Goal: Task Accomplishment & Management: Complete application form

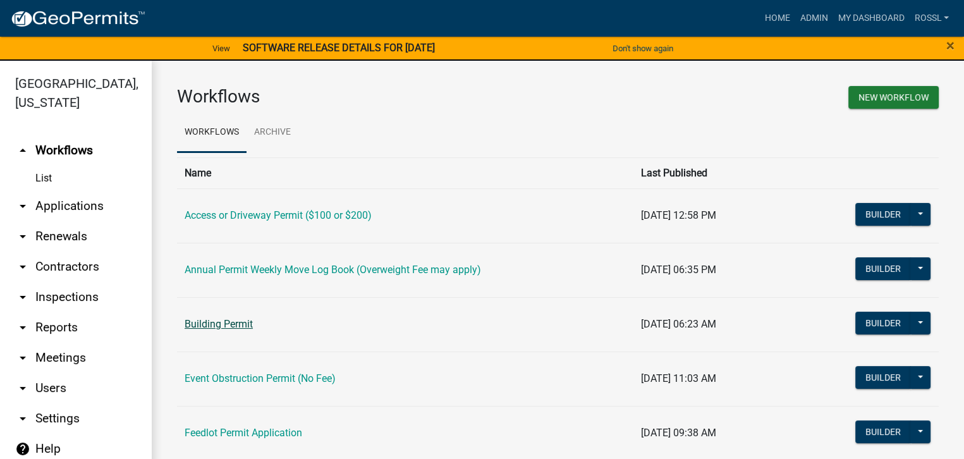
click at [224, 327] on link "Building Permit" at bounding box center [218, 324] width 68 height 12
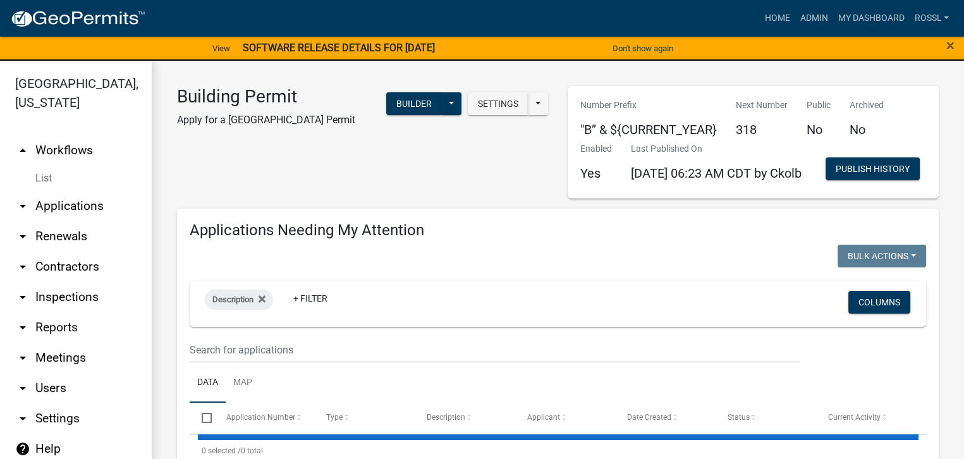
select select "2: 50"
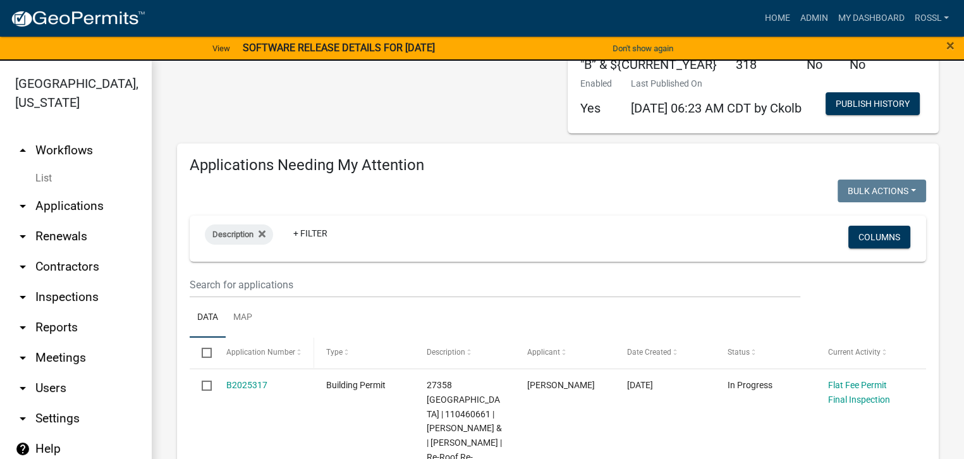
scroll to position [126, 0]
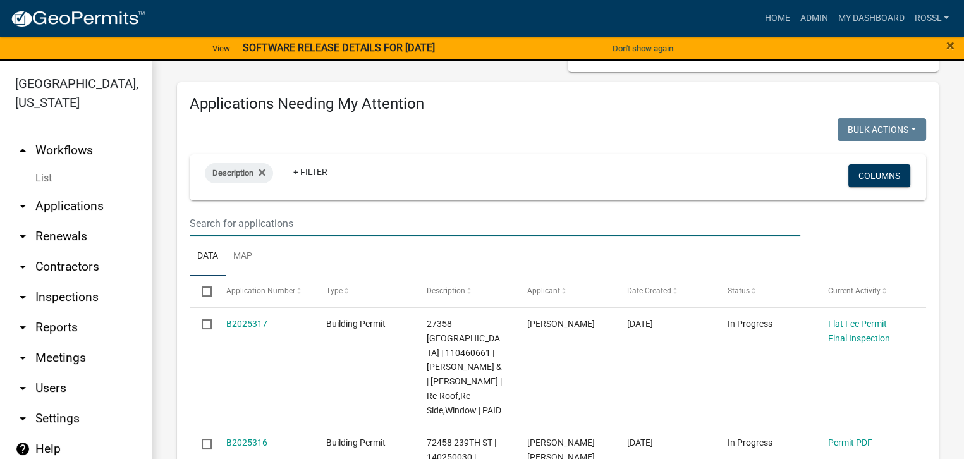
click at [261, 236] on input "text" at bounding box center [495, 223] width 610 height 26
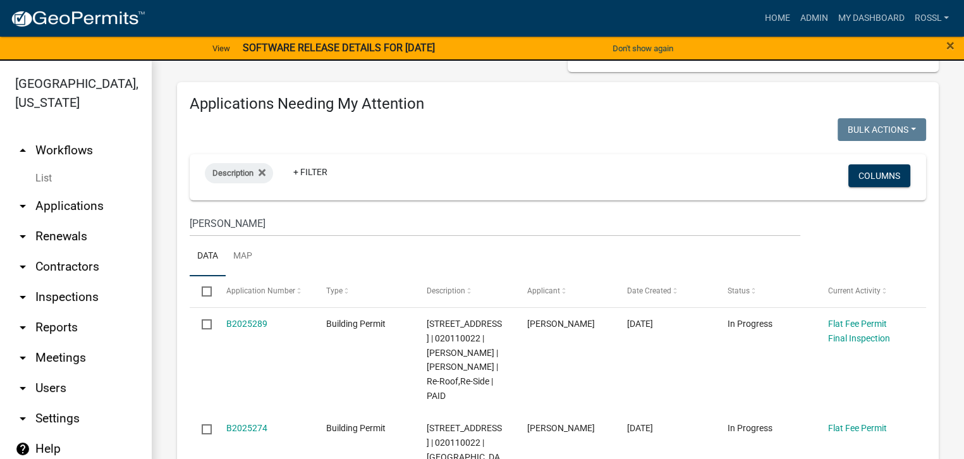
click at [312, 276] on ul "Data Map" at bounding box center [558, 256] width 736 height 40
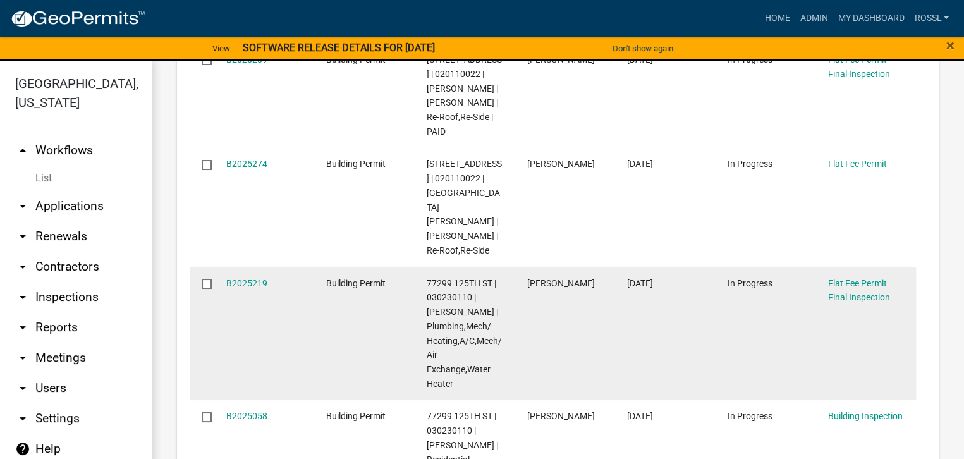
scroll to position [190, 0]
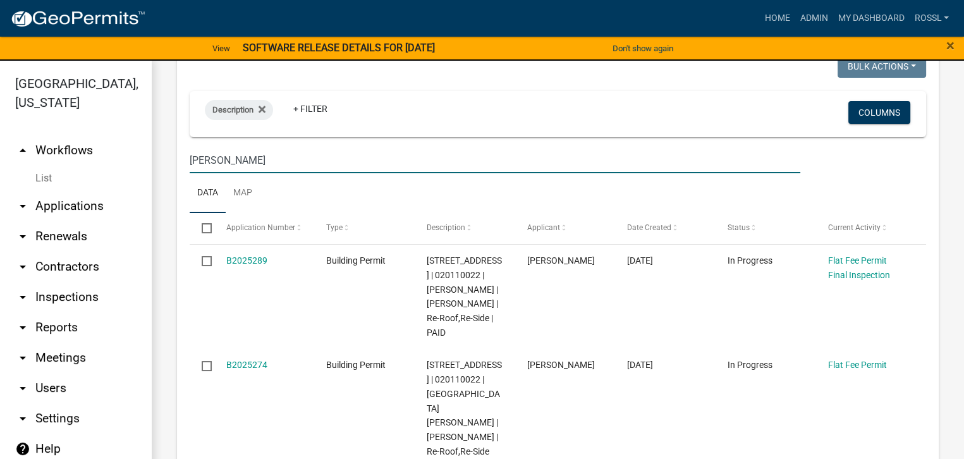
click at [226, 173] on input "[PERSON_NAME]" at bounding box center [495, 160] width 610 height 26
type input "l"
select select "2: 50"
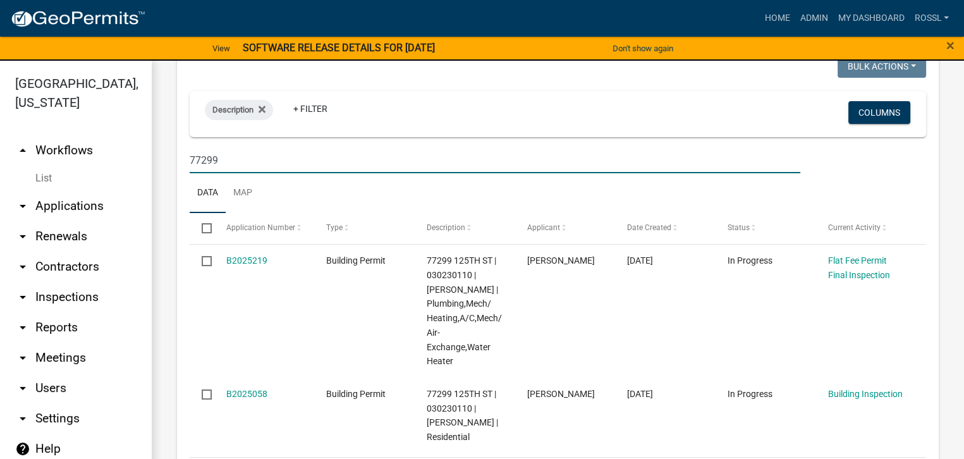
type input "77299"
click at [334, 213] on ul "Data Map" at bounding box center [558, 193] width 736 height 40
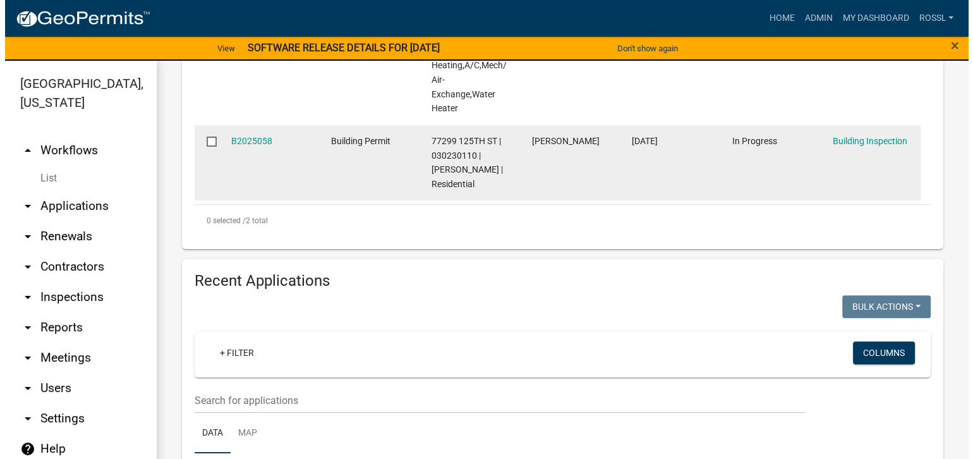
scroll to position [379, 0]
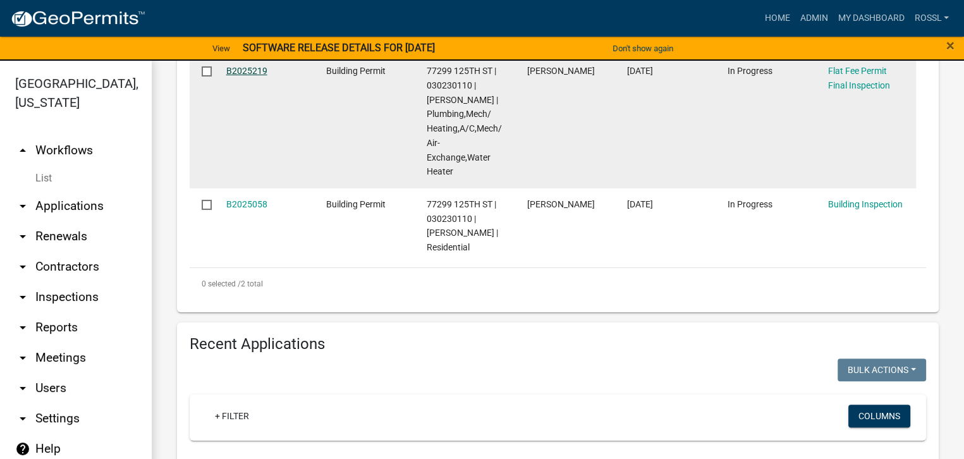
click at [241, 76] on link "B2025219" at bounding box center [246, 71] width 41 height 10
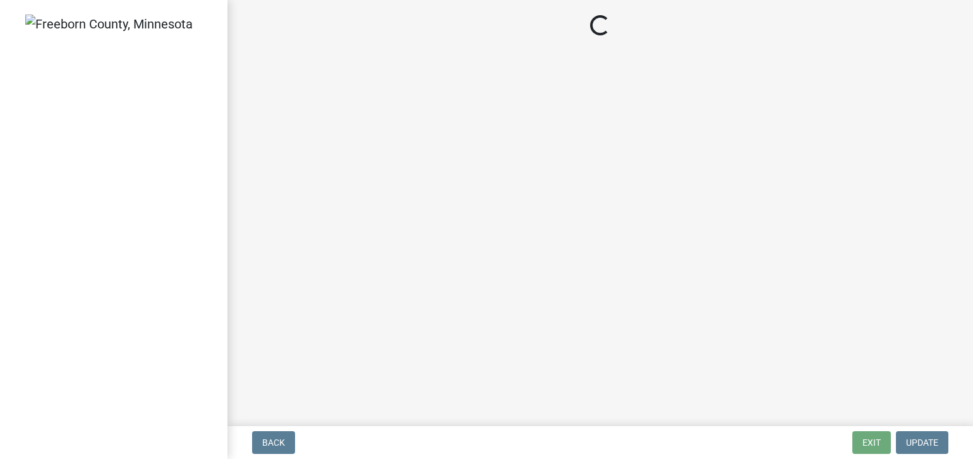
select select "3613e5d6-c0da-40a7-83d4-d5638b2e6124"
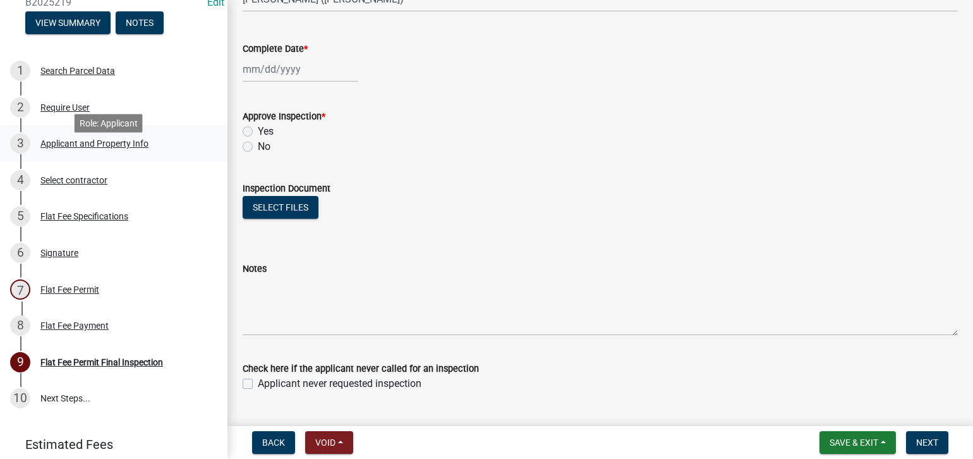
scroll to position [63, 0]
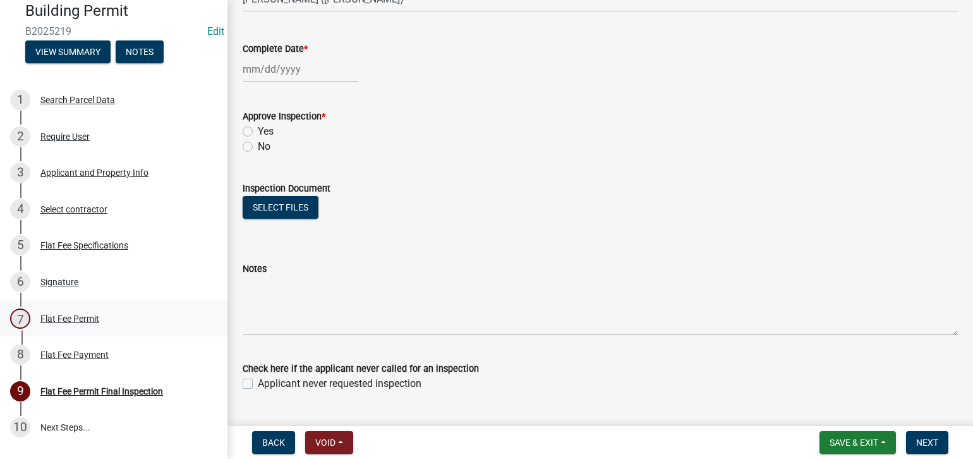
click at [76, 315] on div "Flat Fee Permit" at bounding box center [69, 318] width 59 height 9
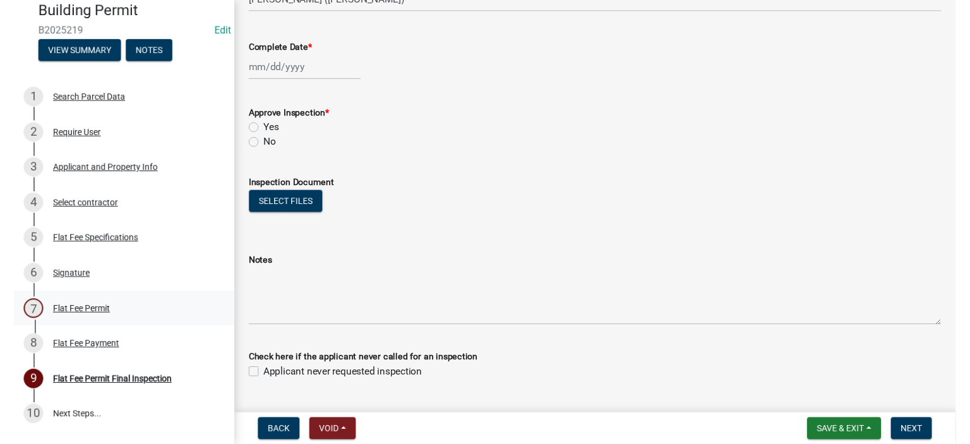
scroll to position [0, 0]
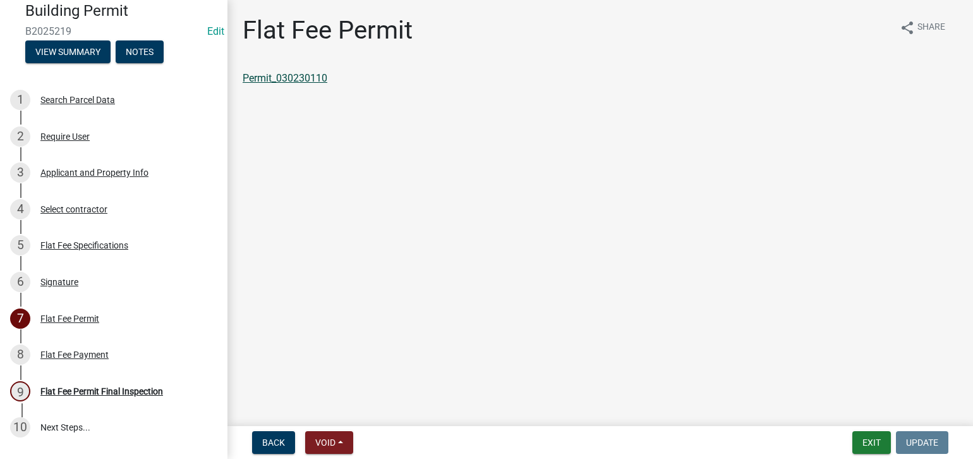
click at [305, 78] on link "Permit_030230110" at bounding box center [285, 78] width 85 height 12
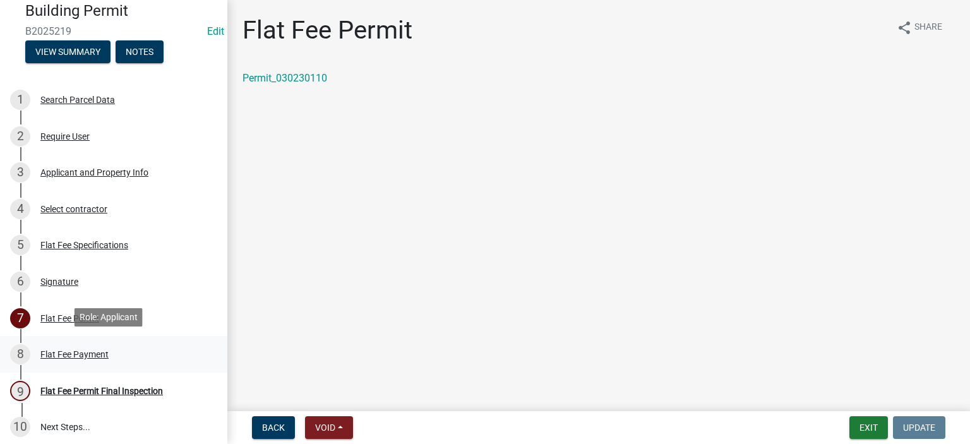
click at [99, 352] on div "Flat Fee Payment" at bounding box center [74, 354] width 68 height 9
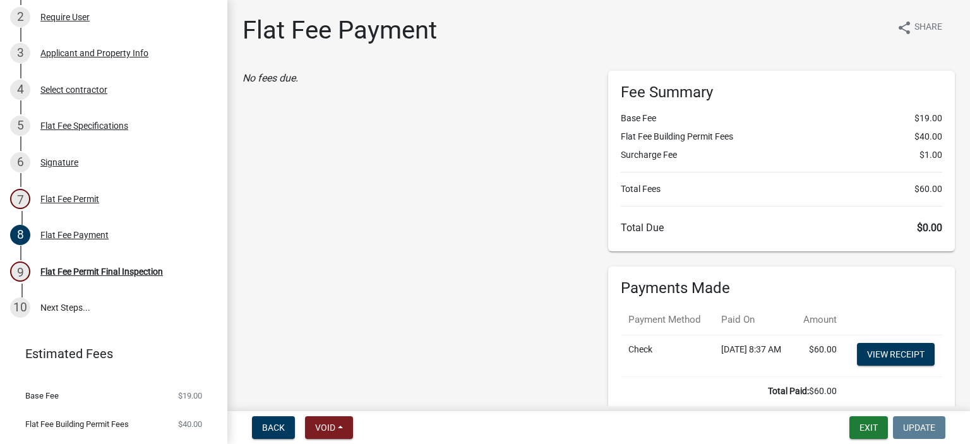
scroll to position [190, 0]
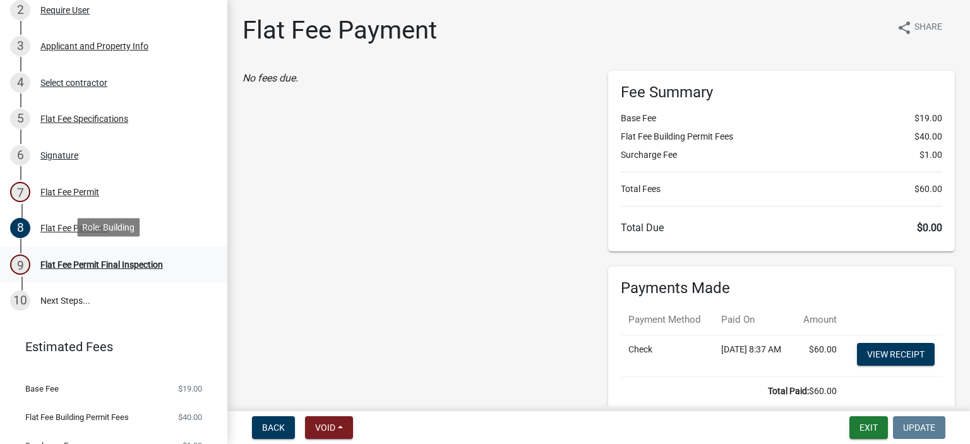
click at [116, 265] on div "Flat Fee Permit Final Inspection" at bounding box center [101, 264] width 123 height 9
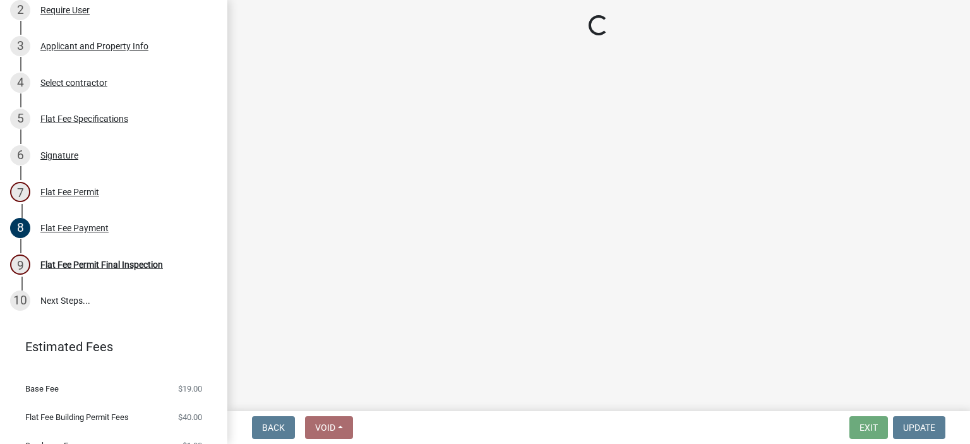
select select "3613e5d6-c0da-40a7-83d4-d5638b2e6124"
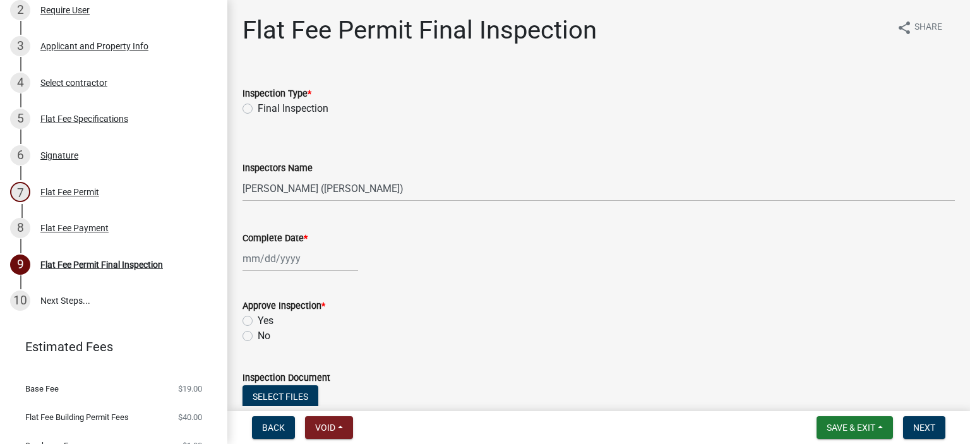
click at [258, 111] on label "Final Inspection" at bounding box center [293, 108] width 71 height 15
click at [258, 109] on input "Final Inspection" at bounding box center [262, 105] width 8 height 8
radio input "true"
click at [269, 263] on div at bounding box center [301, 259] width 116 height 26
select select "9"
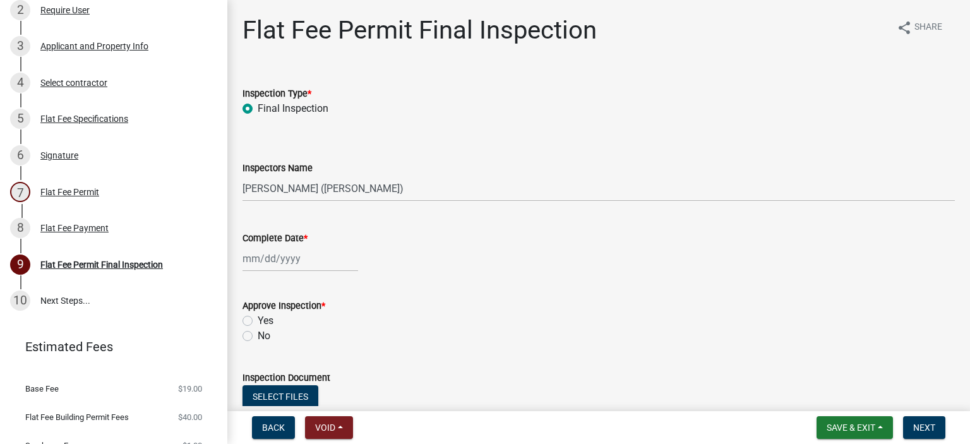
select select "2025"
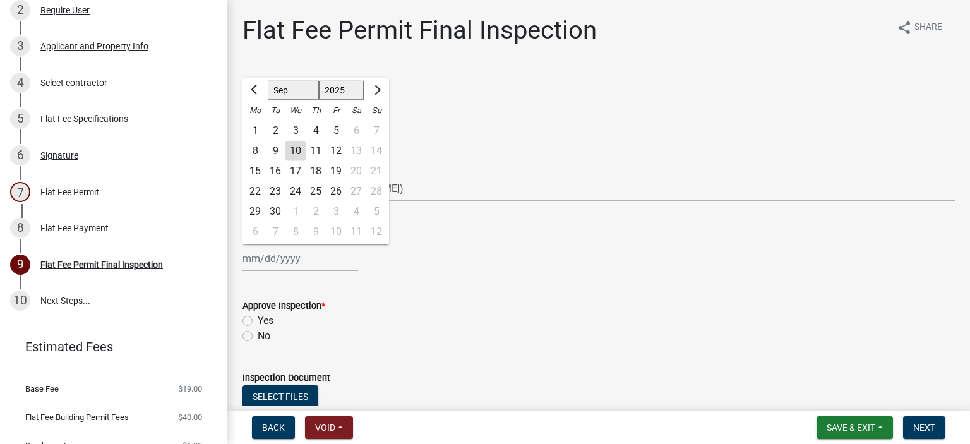
click at [291, 152] on div "10" at bounding box center [296, 151] width 20 height 20
type input "[DATE]"
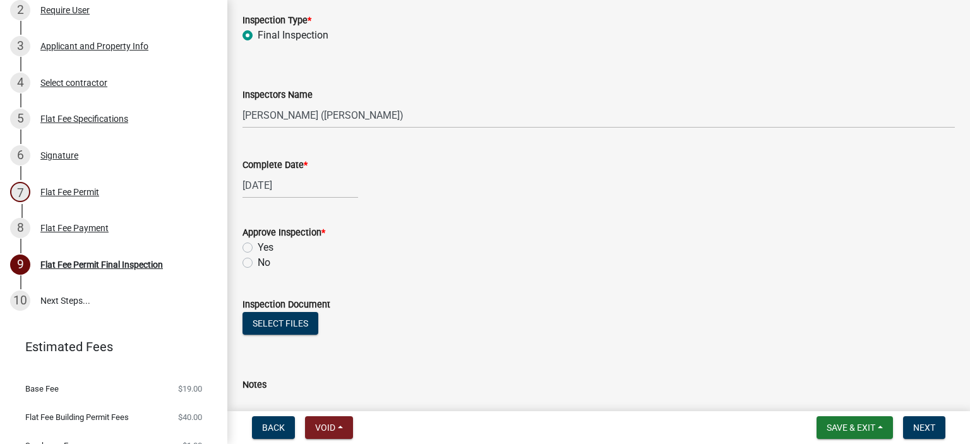
scroll to position [126, 0]
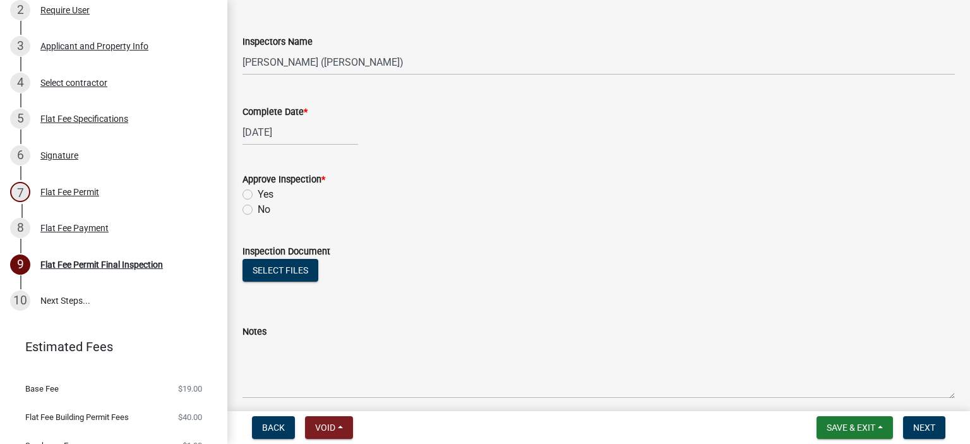
click at [258, 193] on label "Yes" at bounding box center [266, 194] width 16 height 15
click at [258, 193] on input "Yes" at bounding box center [262, 191] width 8 height 8
radio input "true"
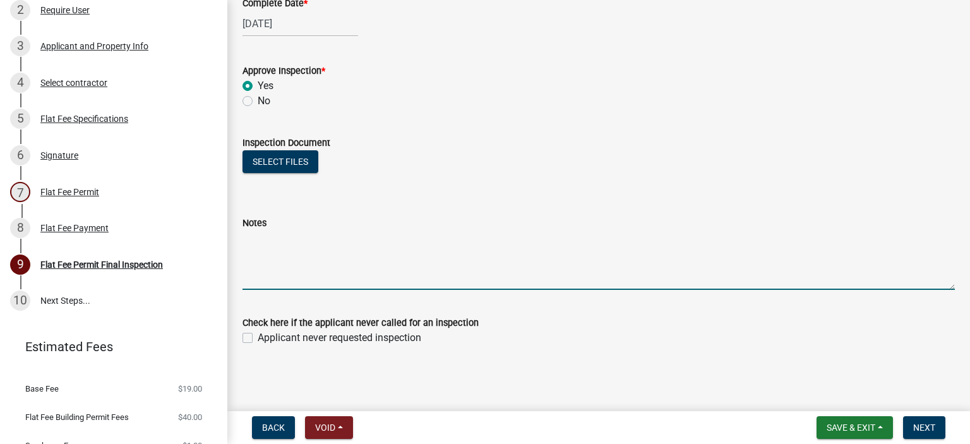
click at [282, 264] on textarea "Notes" at bounding box center [599, 260] width 713 height 59
click at [269, 241] on textarea "2 dwv gas line" at bounding box center [599, 260] width 713 height 59
click at [350, 242] on textarea "2 dwv test -ok gas line" at bounding box center [599, 260] width 713 height 59
type textarea "2 dwv test -ok gas line -ok mech ri -ok"
click at [914, 421] on button "Next" at bounding box center [925, 427] width 42 height 23
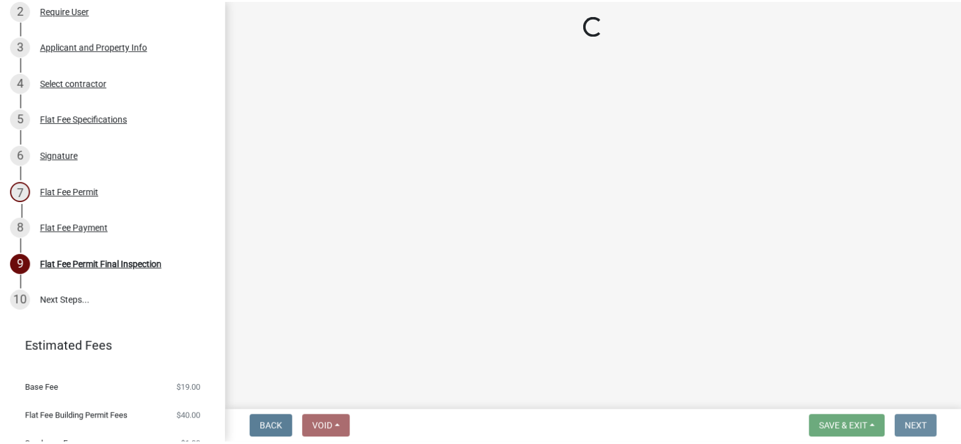
scroll to position [0, 0]
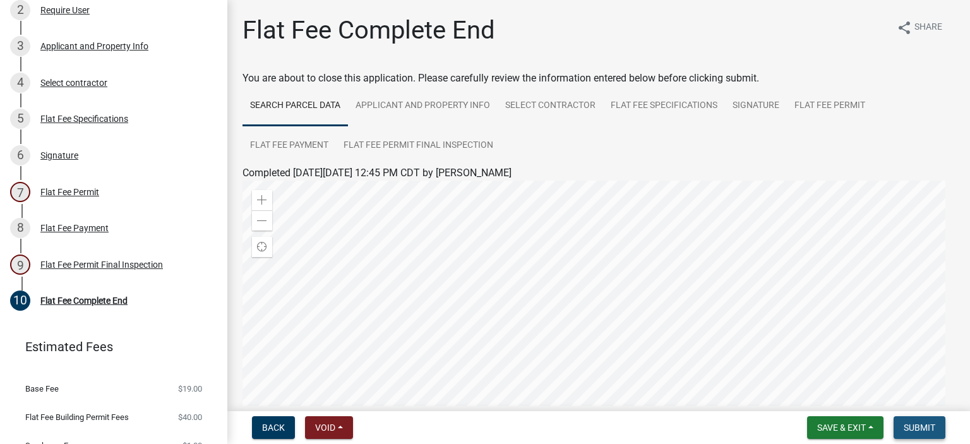
click at [902, 428] on button "Submit" at bounding box center [920, 427] width 52 height 23
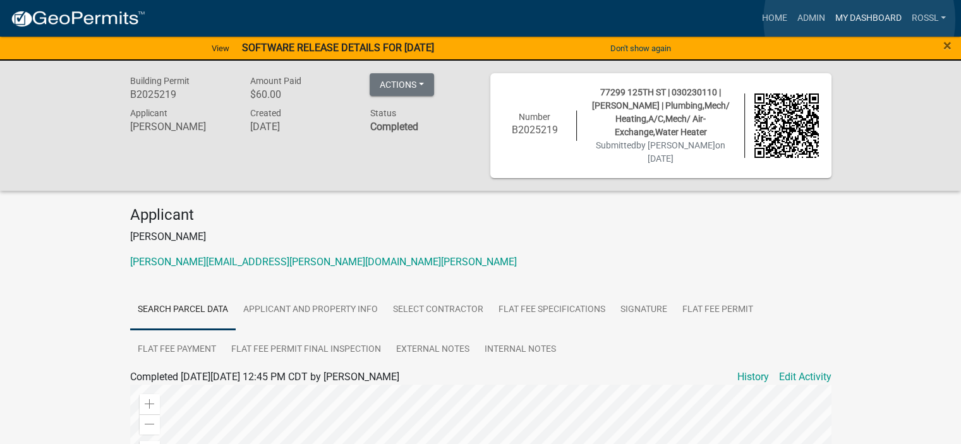
click at [859, 20] on link "My Dashboard" at bounding box center [868, 18] width 76 height 24
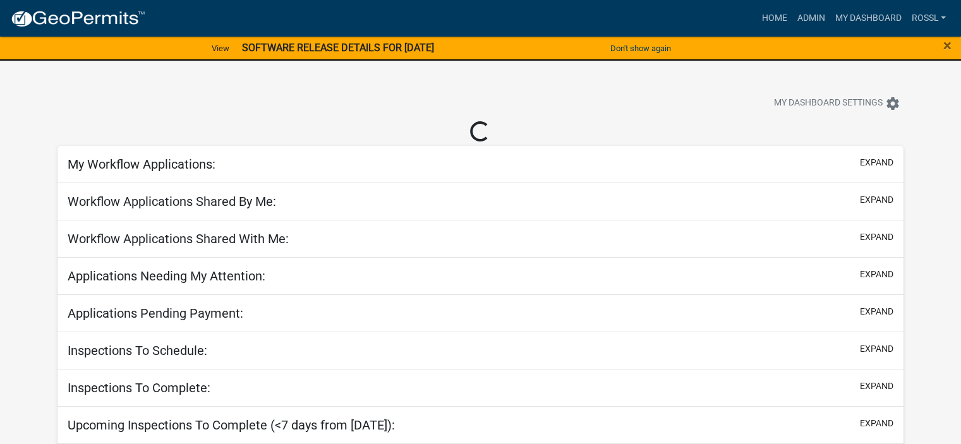
select select "2: 50"
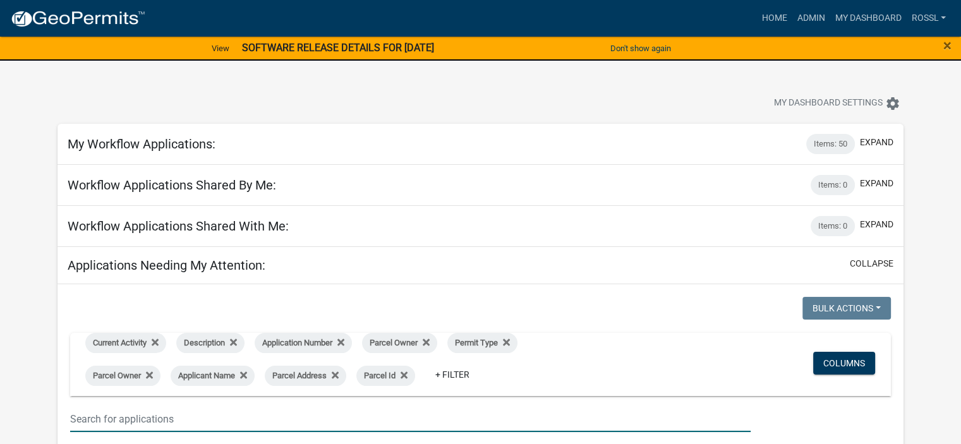
click at [124, 421] on input "text" at bounding box center [410, 419] width 680 height 26
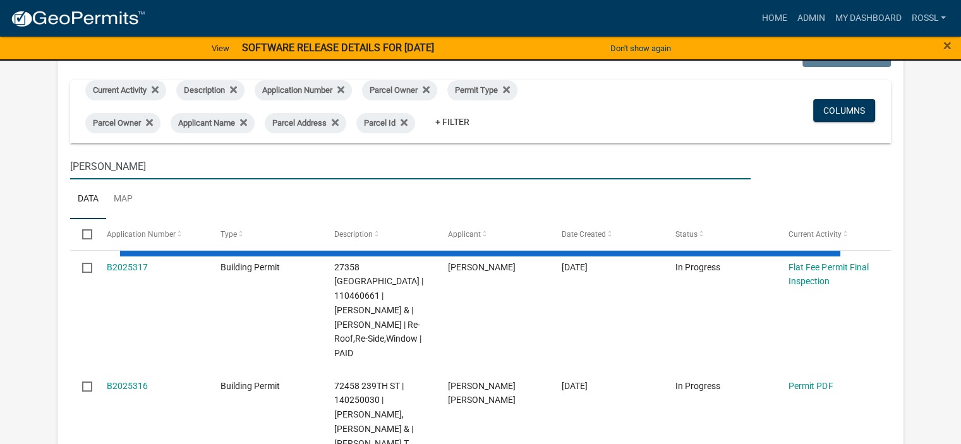
type input "[PERSON_NAME]"
click at [215, 190] on ul "Data Map" at bounding box center [480, 199] width 821 height 40
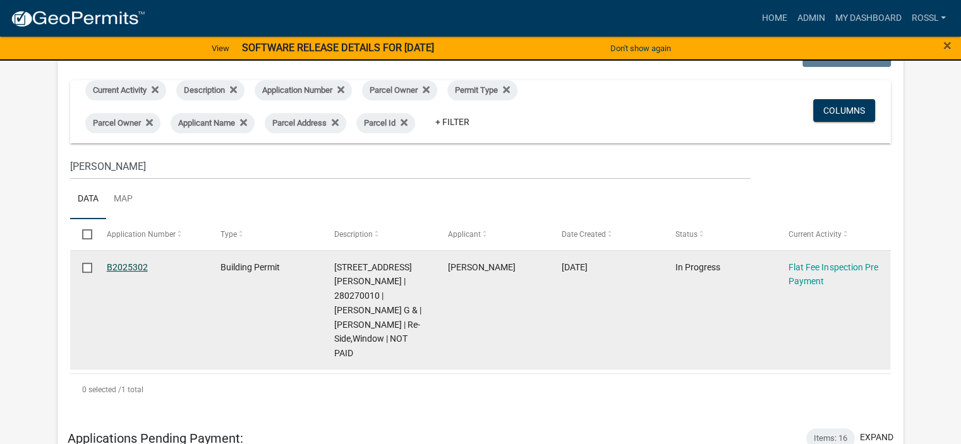
click at [130, 269] on link "B2025302" at bounding box center [127, 267] width 41 height 10
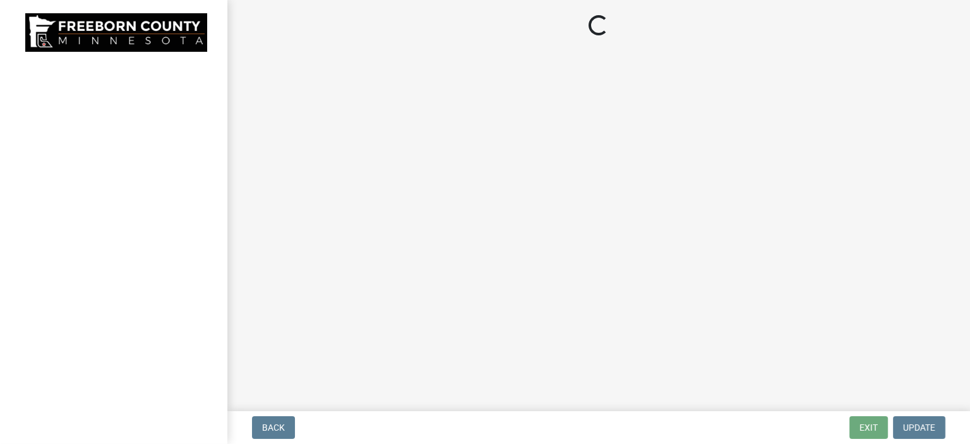
select select "3613e5d6-c0da-40a7-83d4-d5638b2e6124"
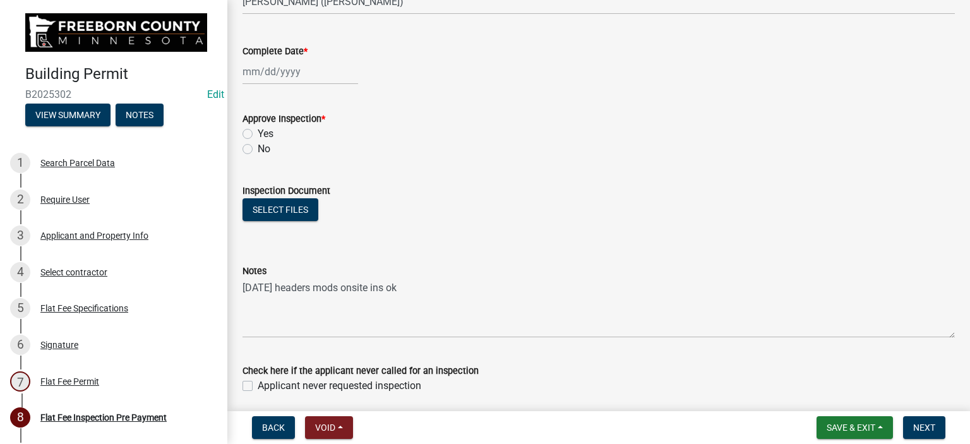
scroll to position [235, 0]
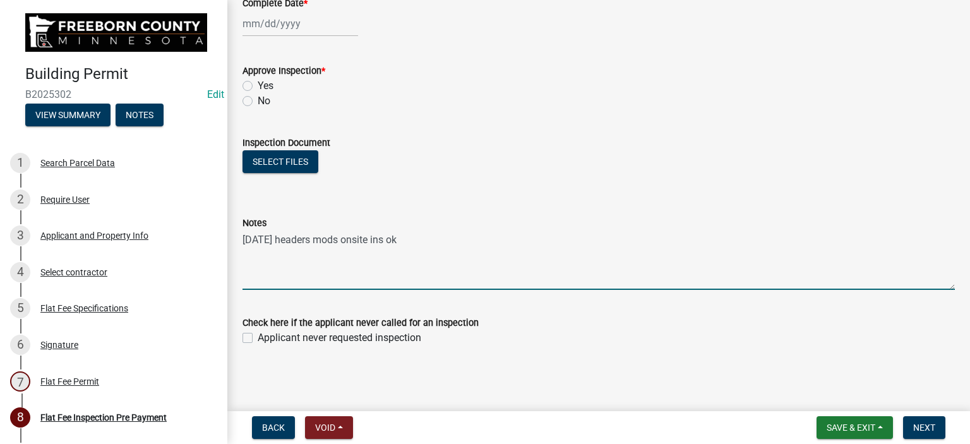
click at [390, 242] on textarea "[DATE] headers mods onsite ins ok" at bounding box center [599, 260] width 713 height 59
click at [655, 285] on textarea "[DATE] headers mods onsite ins -ok" at bounding box center [599, 260] width 713 height 59
type textarea "[DATE] headers mods onsite ins -ok"
